Goal: Find contact information: Find contact information

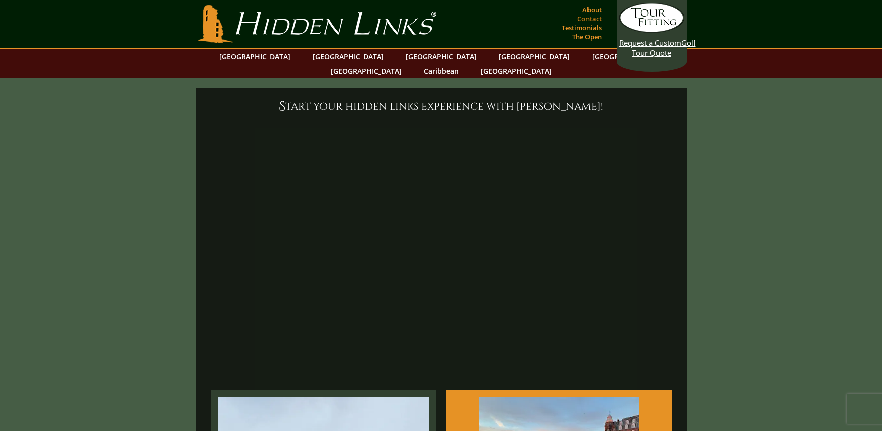
click at [587, 16] on link "Contact" at bounding box center [589, 19] width 29 height 14
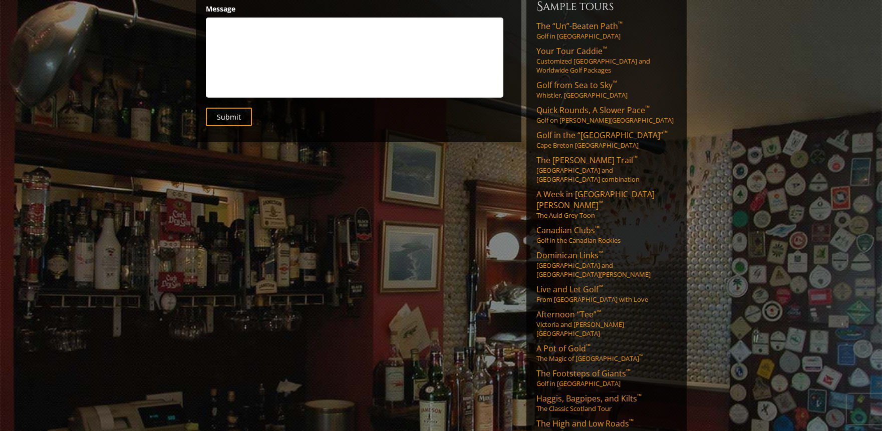
scroll to position [585, 0]
